Goal: Task Accomplishment & Management: Manage account settings

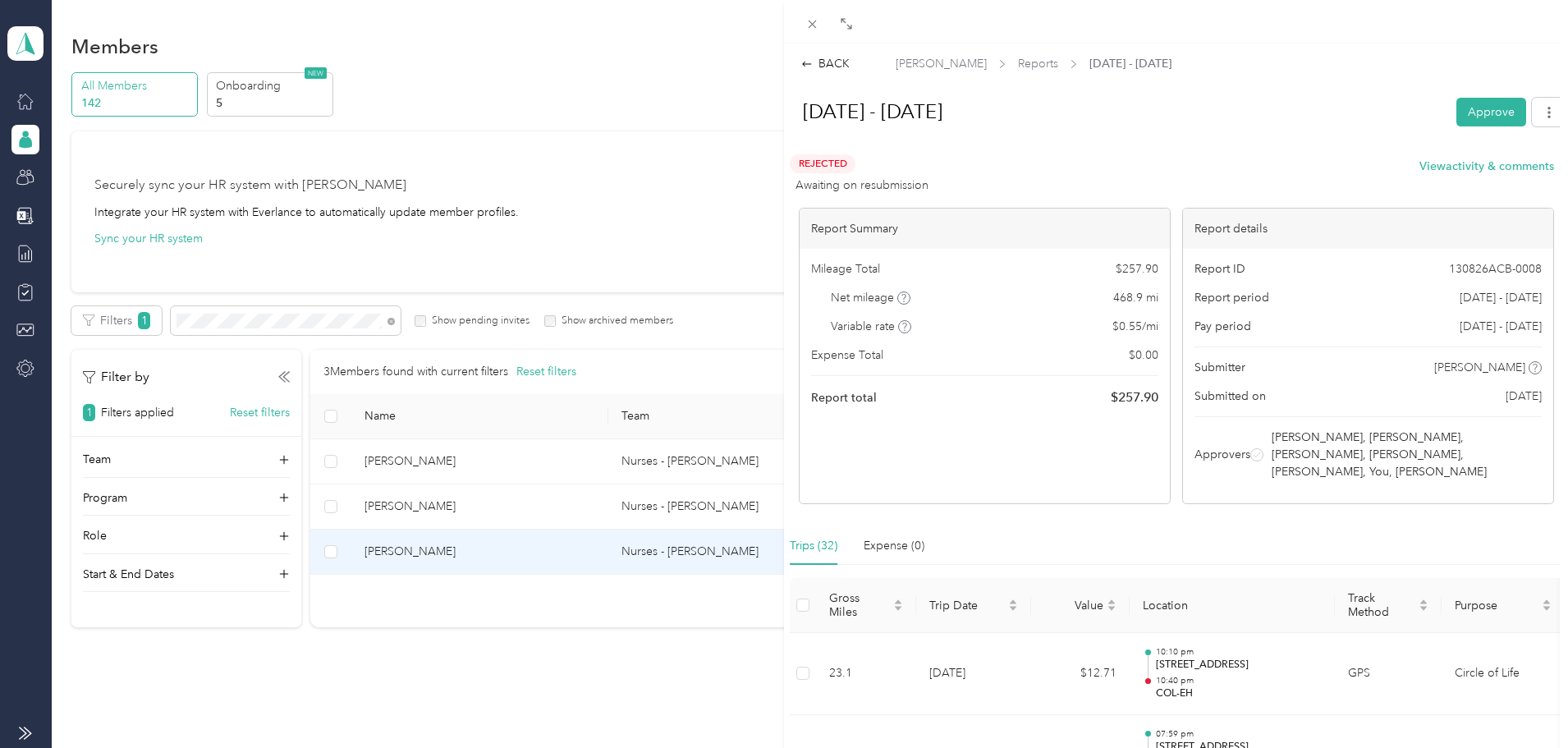
drag, startPoint x: 832, startPoint y: 66, endPoint x: 832, endPoint y: 51, distance: 15.0
click at [832, 64] on div "BACK" at bounding box center [825, 63] width 48 height 17
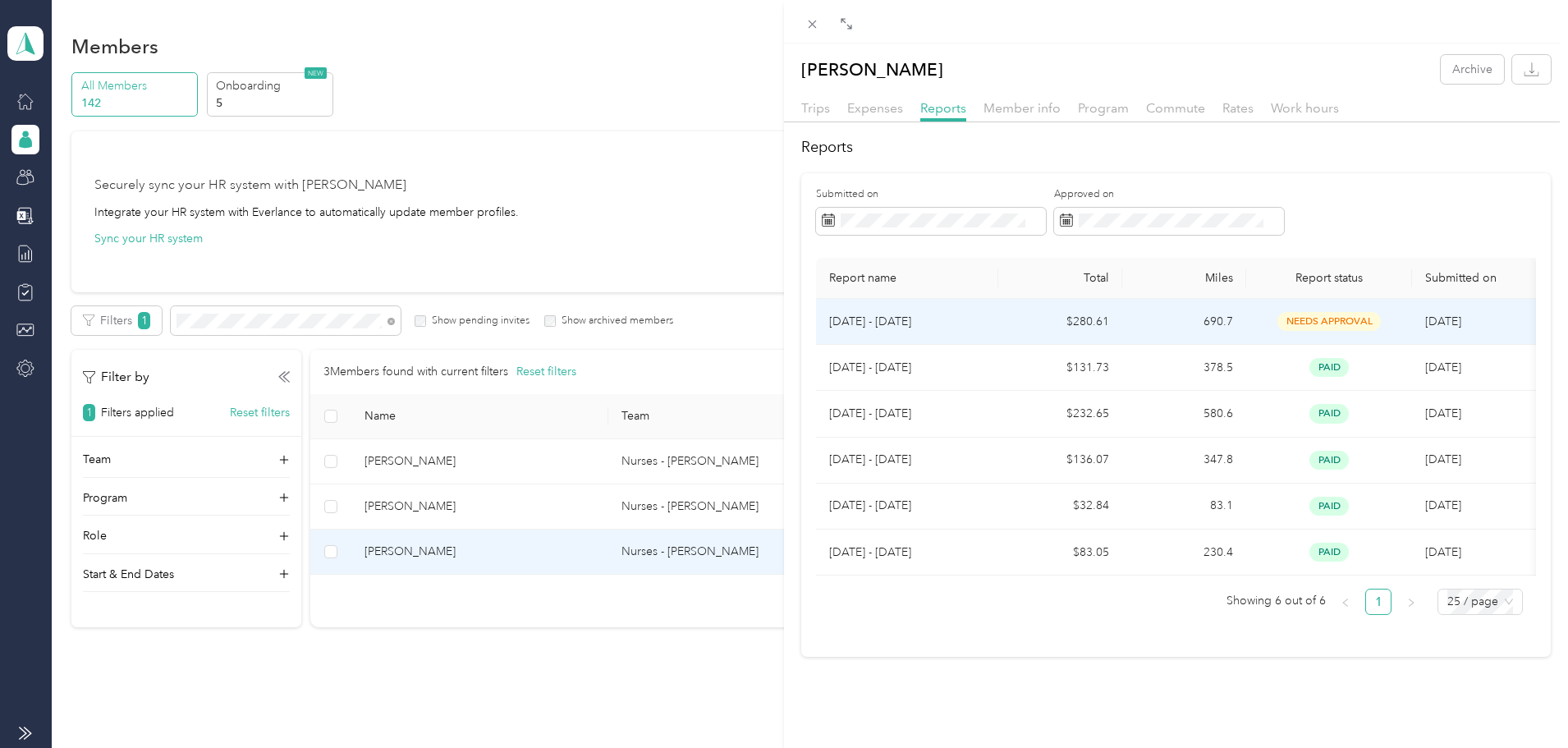
click at [1303, 323] on span "needs approval" at bounding box center [1330, 321] width 103 height 19
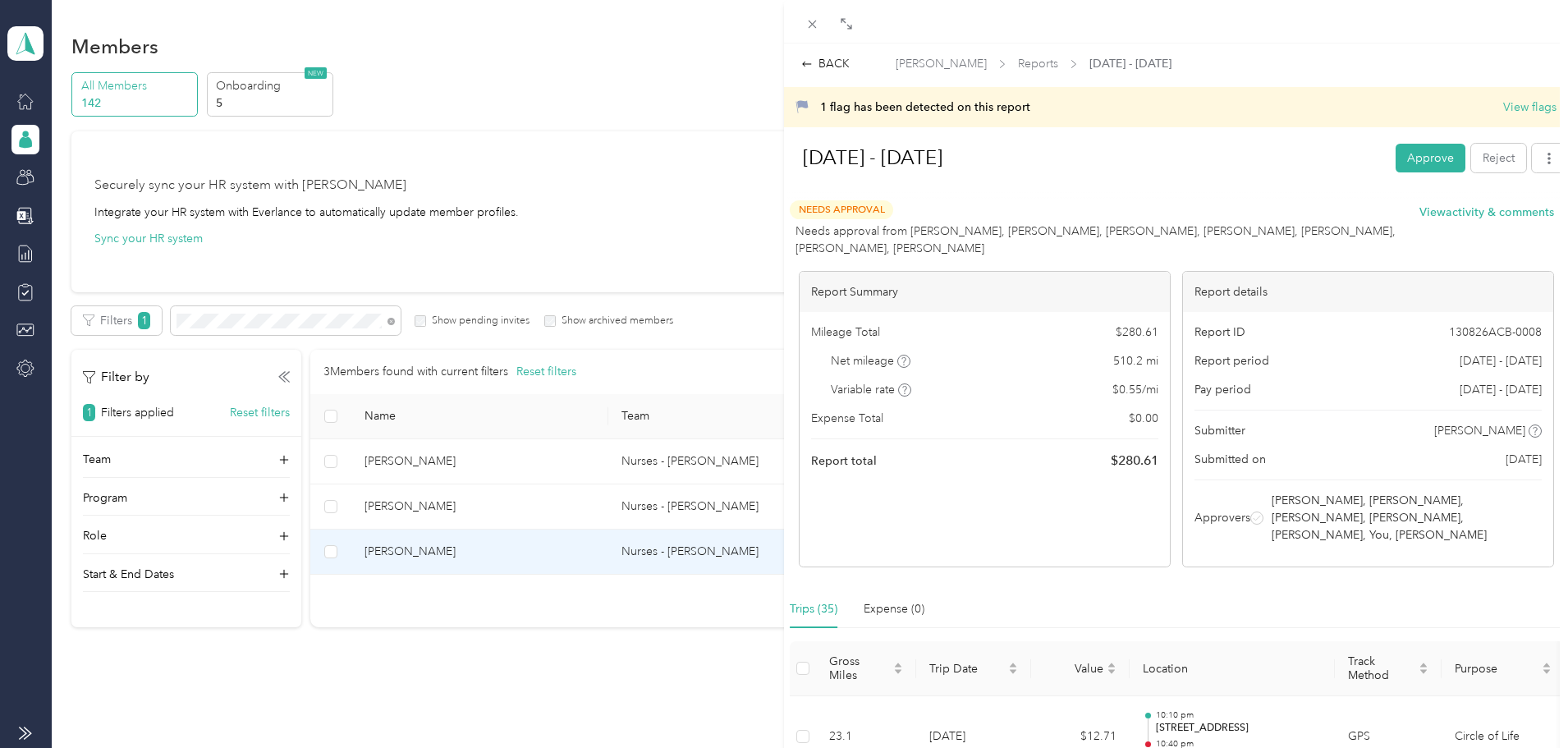
click at [1404, 155] on button "Approve" at bounding box center [1431, 158] width 69 height 28
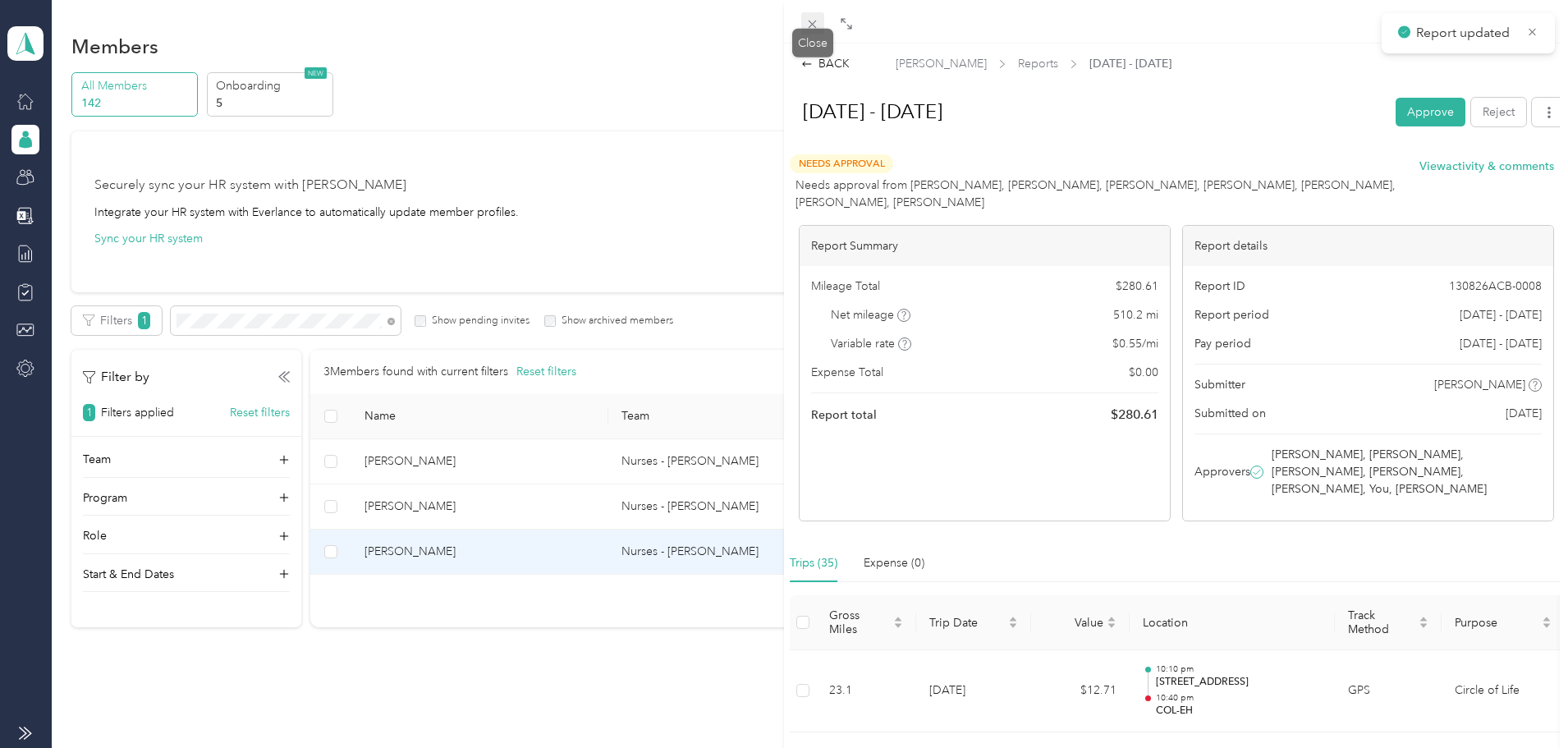
click at [810, 27] on icon at bounding box center [812, 24] width 8 height 8
